Goal: Navigation & Orientation: Find specific page/section

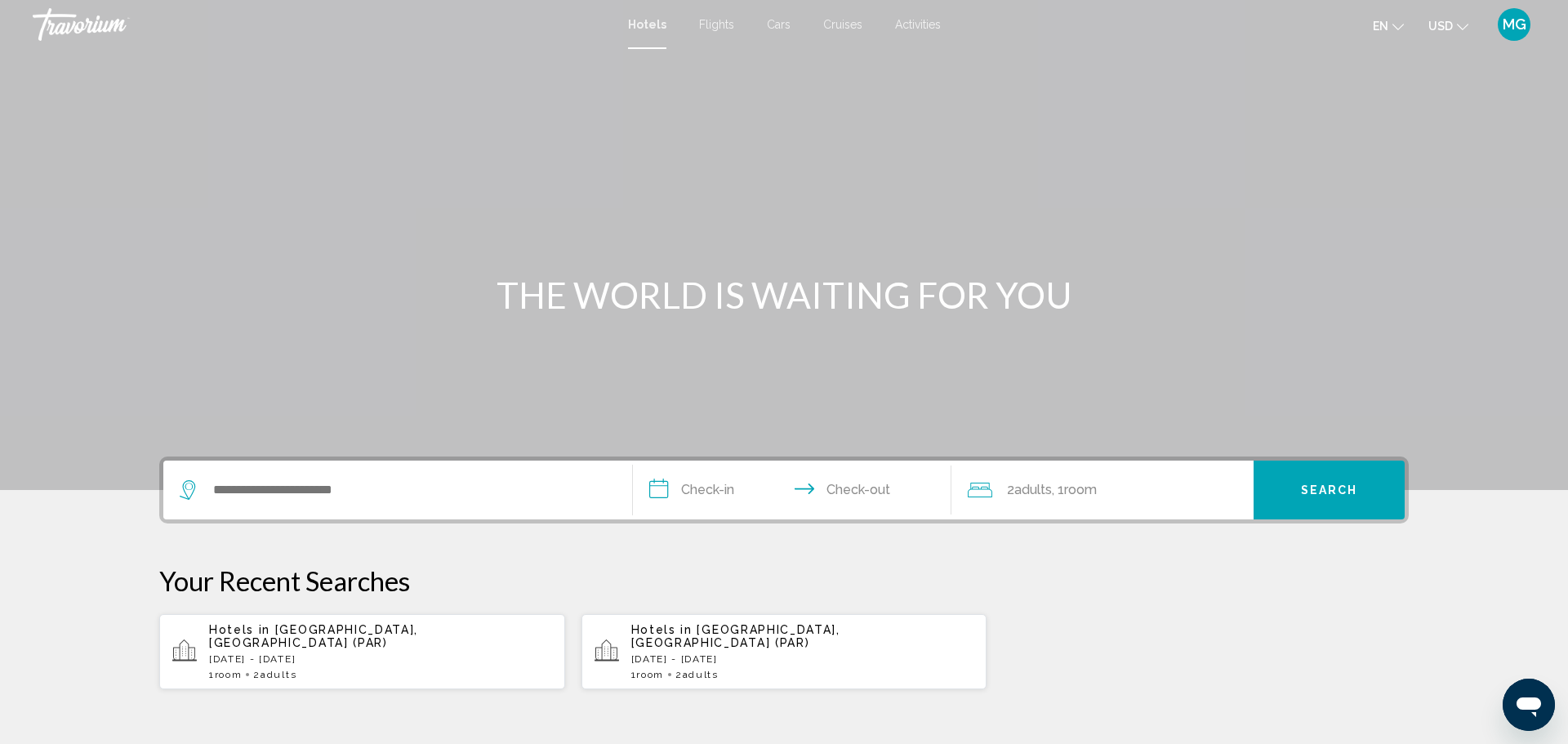
click at [188, 491] on icon "Search widget" at bounding box center [189, 490] width 19 height 19
click at [775, 20] on span "Cars" at bounding box center [778, 25] width 24 height 13
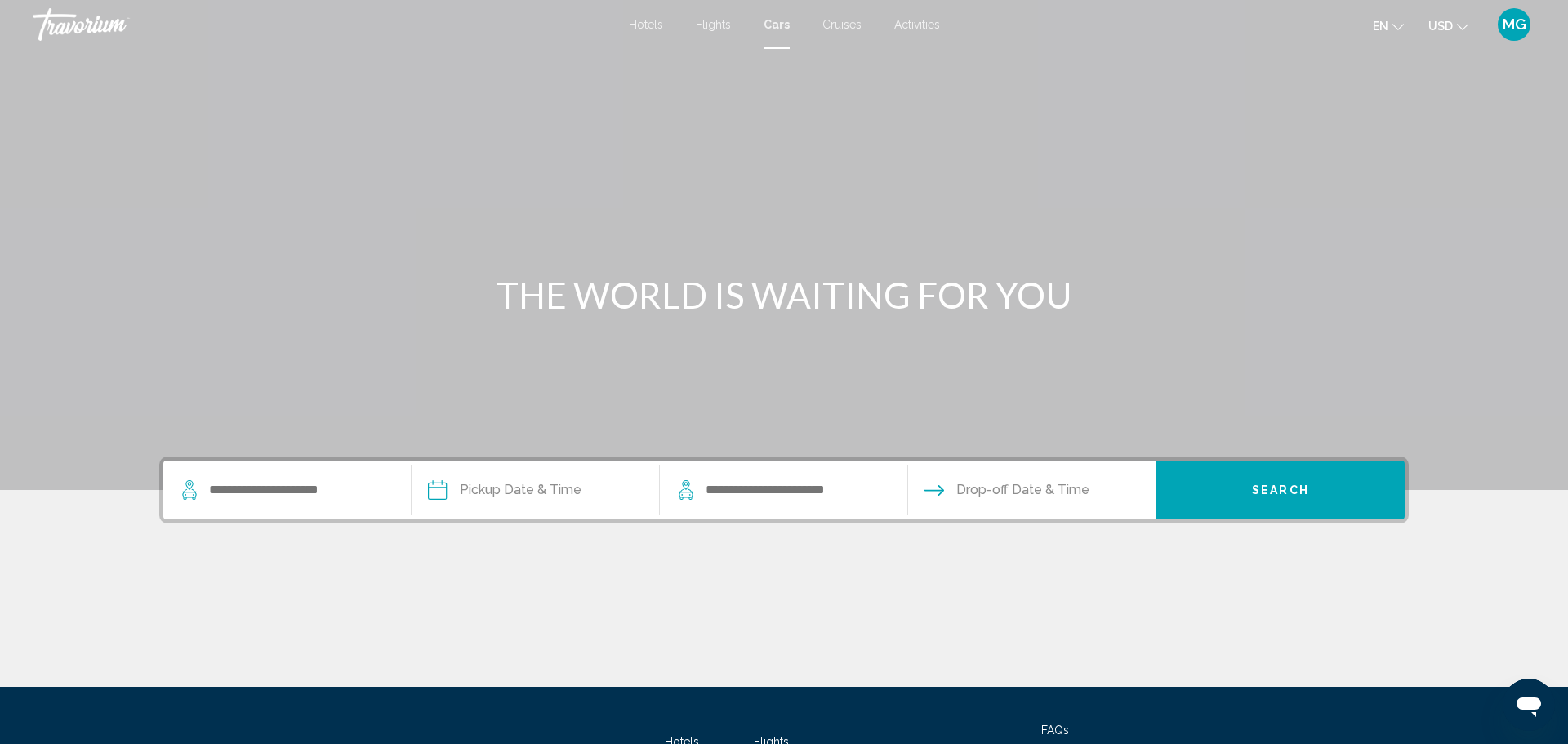
click at [654, 27] on span "Hotels" at bounding box center [645, 25] width 34 height 13
